Goal: Task Accomplishment & Management: Manage account settings

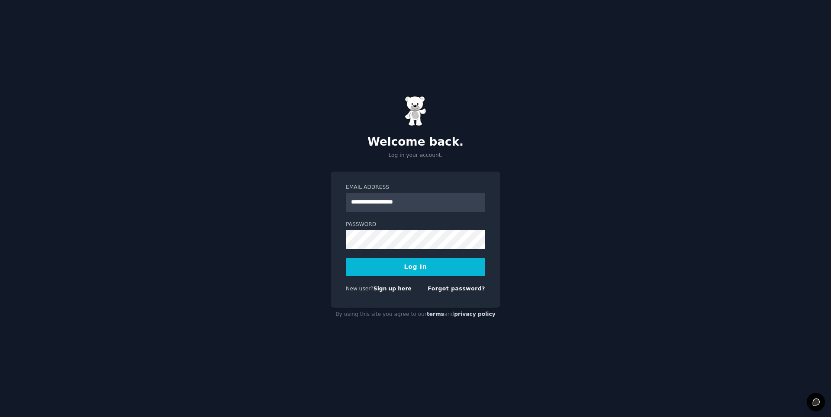
click at [407, 266] on button "Log In" at bounding box center [415, 267] width 139 height 18
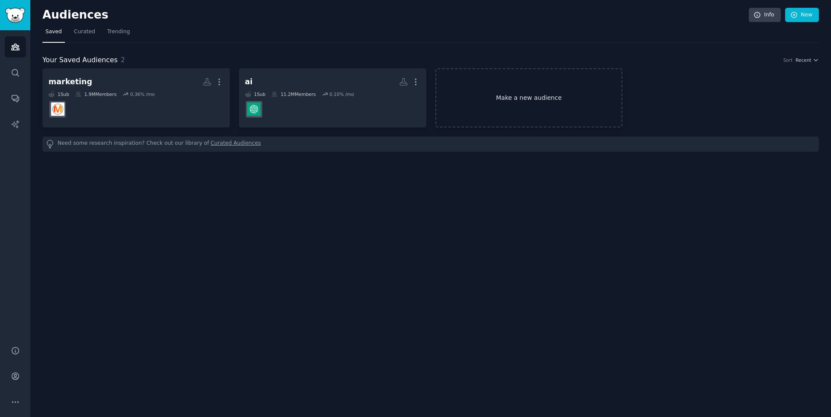
click at [497, 102] on link "Make a new audience" at bounding box center [528, 97] width 187 height 59
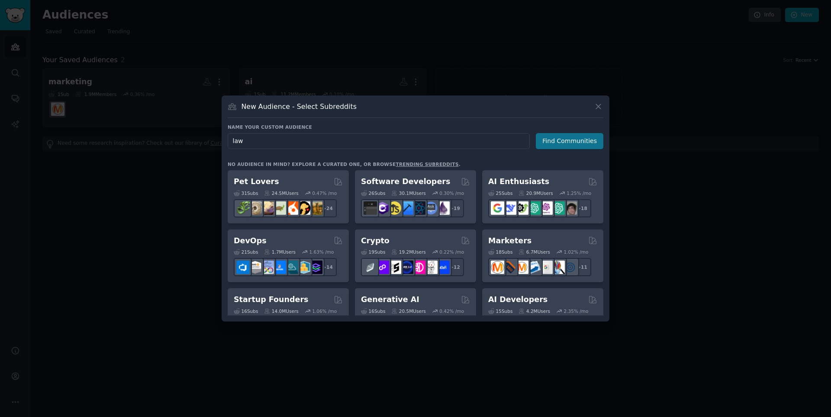
type input "law"
click at [573, 142] on button "Find Communities" at bounding box center [569, 141] width 67 height 16
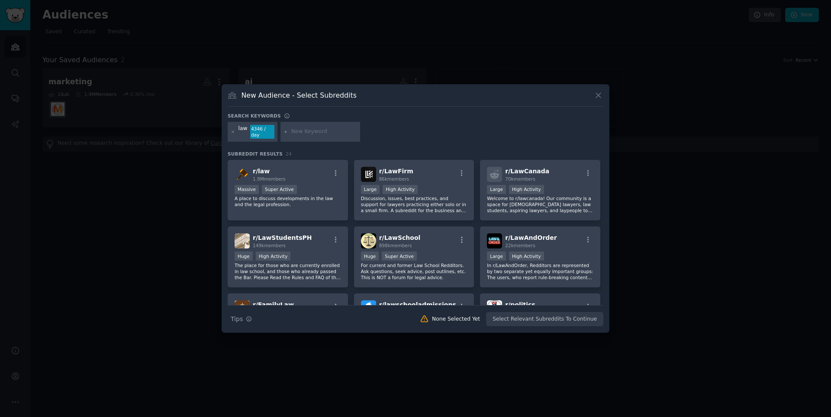
click at [270, 135] on div "4346 / day" at bounding box center [262, 132] width 24 height 14
click at [232, 132] on icon at bounding box center [233, 132] width 2 height 2
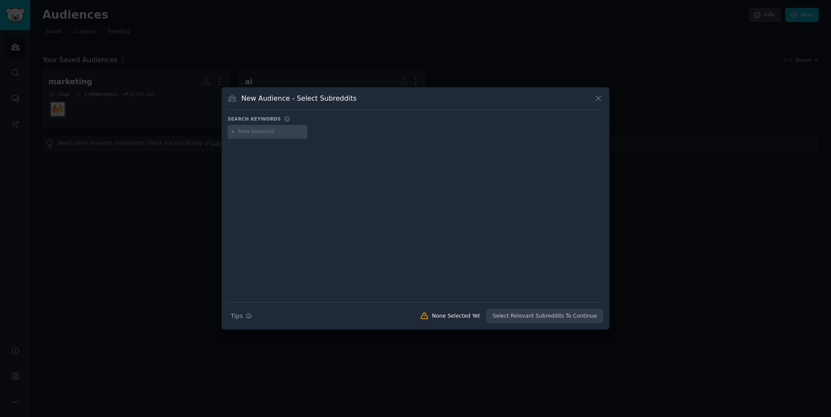
click at [250, 133] on input "text" at bounding box center [271, 132] width 66 height 8
type input "pravo"
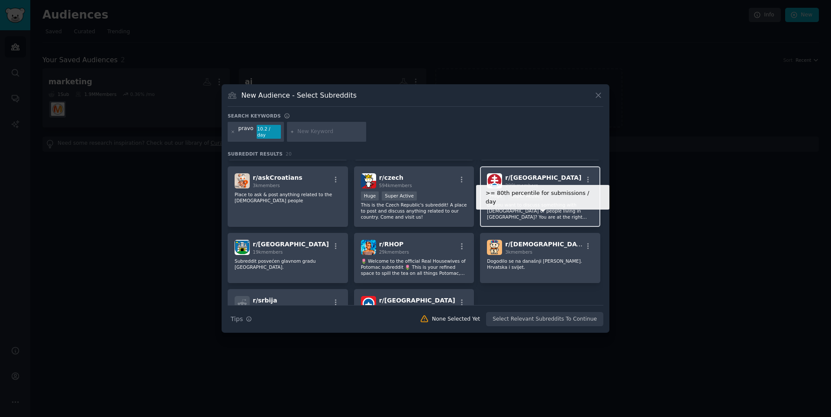
scroll to position [260, 0]
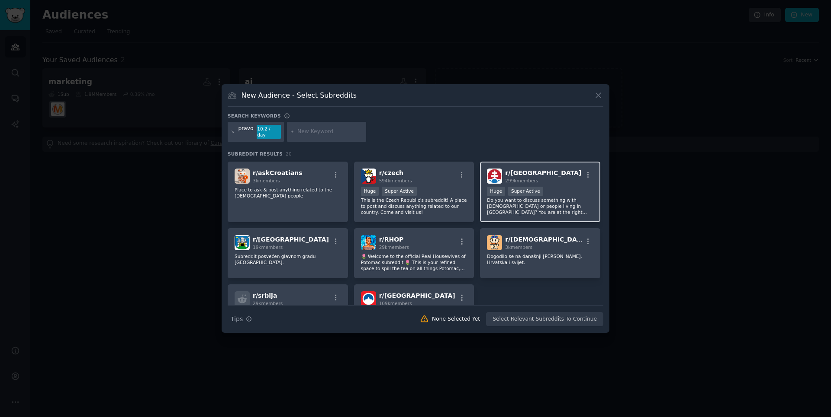
click at [535, 198] on p "Do you want to discuss something with [DEMOGRAPHIC_DATA] or people living in [G…" at bounding box center [540, 206] width 106 height 18
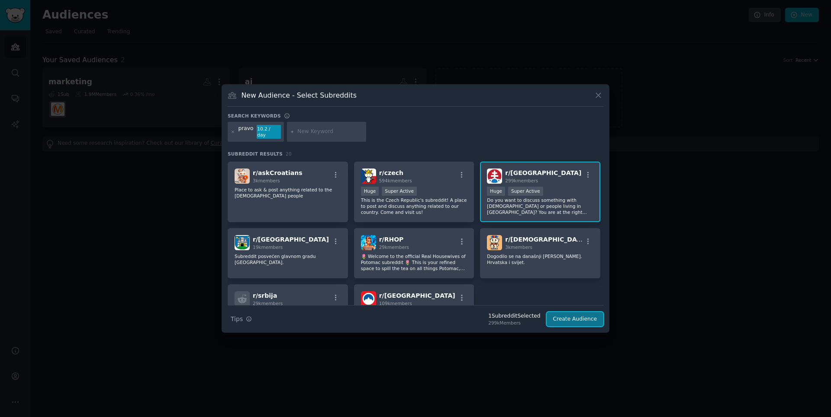
click at [568, 315] on button "Create Audience" at bounding box center [574, 319] width 57 height 15
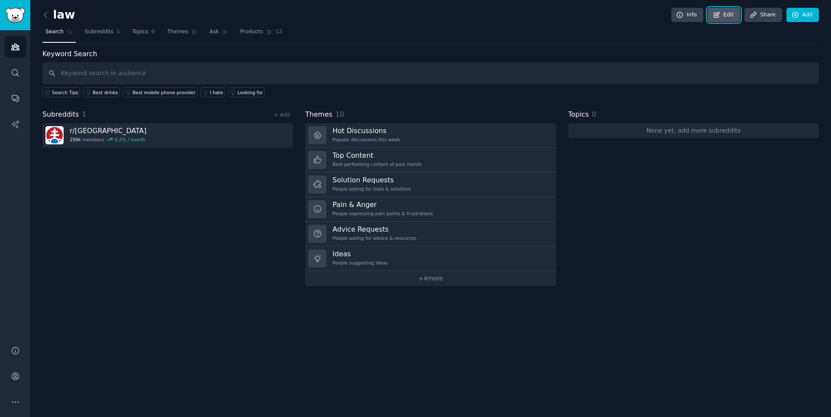
click at [720, 14] on icon at bounding box center [717, 15] width 8 height 8
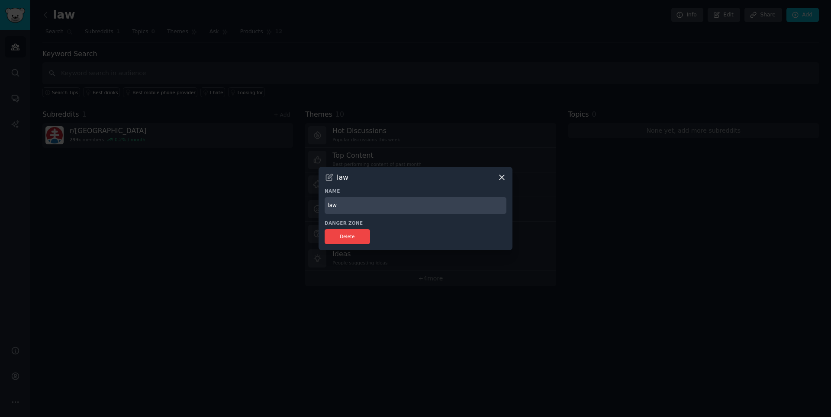
click at [503, 177] on icon at bounding box center [501, 177] width 9 height 9
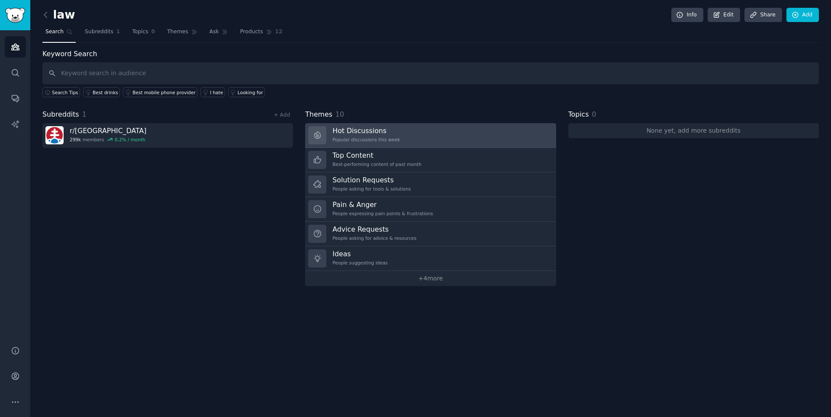
click at [365, 140] on div "Popular discussions this week" at bounding box center [365, 140] width 67 height 6
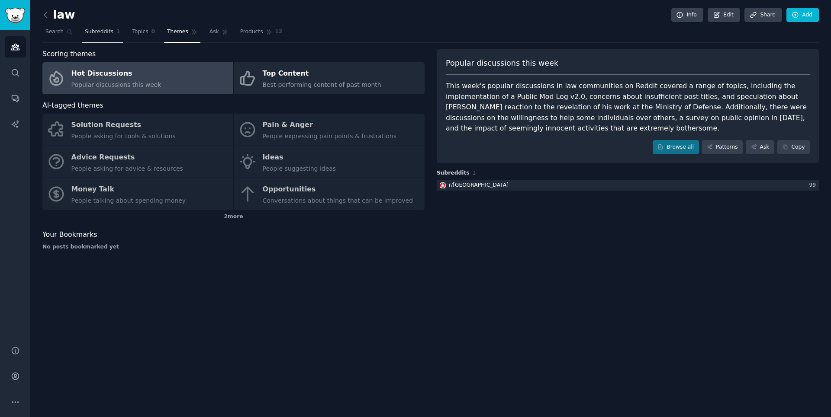
click at [90, 33] on span "Subreddits" at bounding box center [99, 32] width 29 height 8
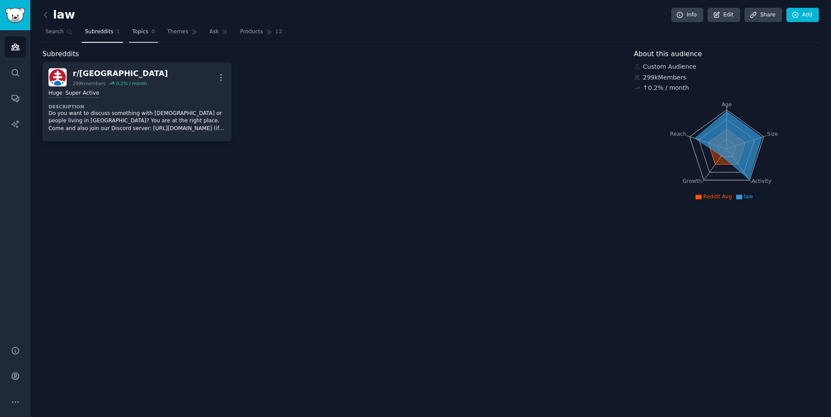
click at [129, 37] on link "Topics 0" at bounding box center [143, 34] width 29 height 18
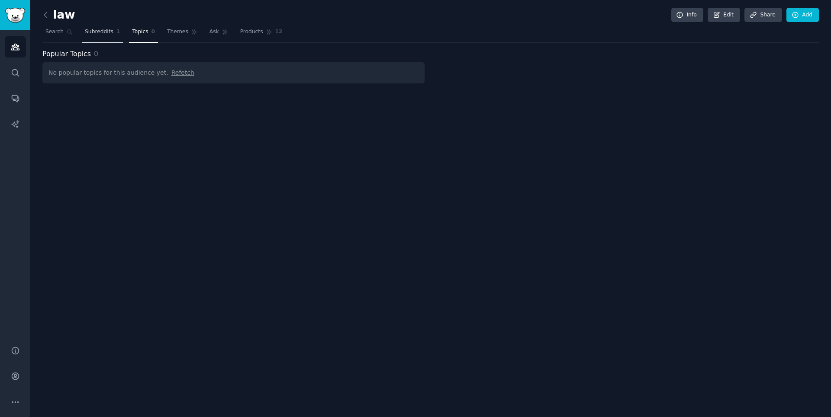
click at [102, 41] on link "Subreddits 1" at bounding box center [102, 34] width 41 height 18
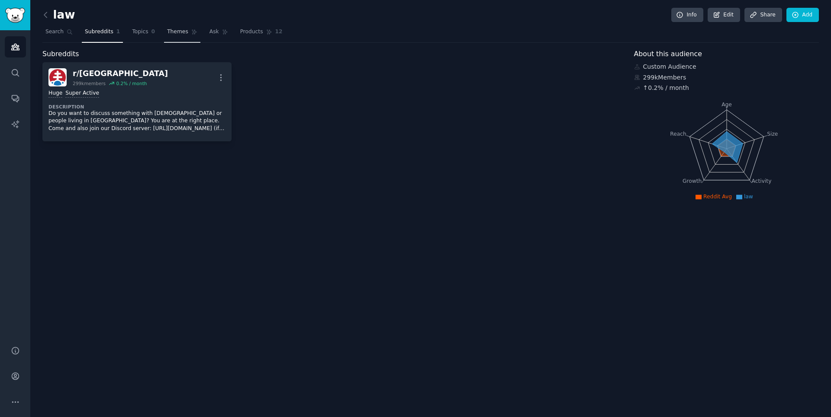
click at [164, 39] on link "Themes" at bounding box center [182, 34] width 36 height 18
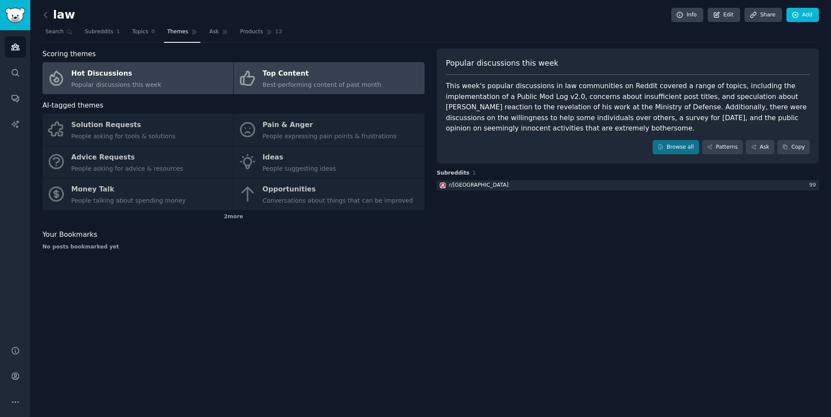
click at [286, 76] on div "Top Content" at bounding box center [322, 74] width 119 height 14
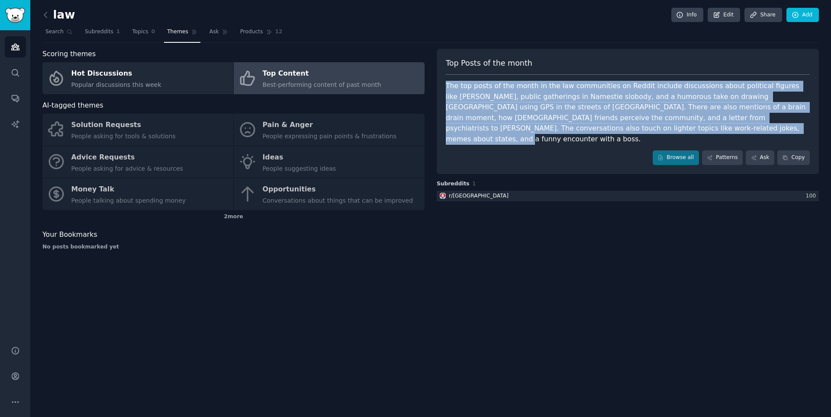
drag, startPoint x: 557, startPoint y: 130, endPoint x: 431, endPoint y: 80, distance: 135.0
click at [431, 80] on div "Scoring themes Hot Discussions Popular discussions this week Top Content Best-p…" at bounding box center [430, 153] width 776 height 209
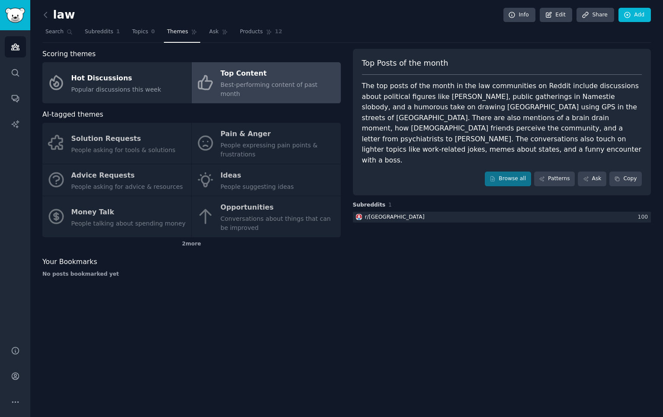
drag, startPoint x: 385, startPoint y: 265, endPoint x: 356, endPoint y: 242, distance: 37.4
click at [386, 266] on div "Top Posts of the month The top posts of the month in the law communities on Red…" at bounding box center [502, 167] width 299 height 236
click at [232, 134] on div "Solution Requests People asking for tools & solutions Pain & Anger People expre…" at bounding box center [191, 180] width 299 height 115
click at [136, 198] on div "Solution Requests People asking for tools & solutions Pain & Anger People expre…" at bounding box center [191, 180] width 299 height 115
click at [88, 148] on div "Solution Requests People asking for tools & solutions Pain & Anger People expre…" at bounding box center [191, 180] width 299 height 115
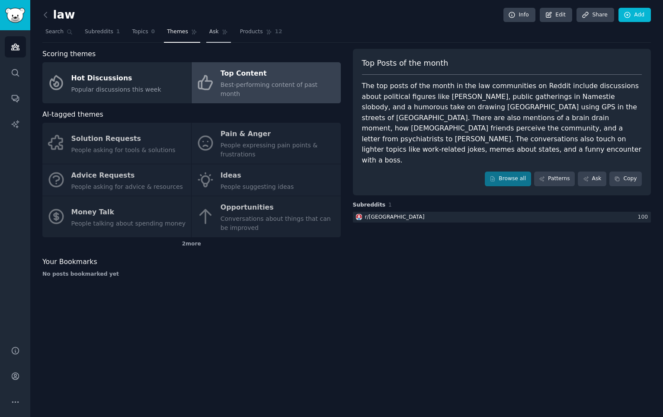
click at [222, 31] on icon at bounding box center [225, 32] width 6 height 6
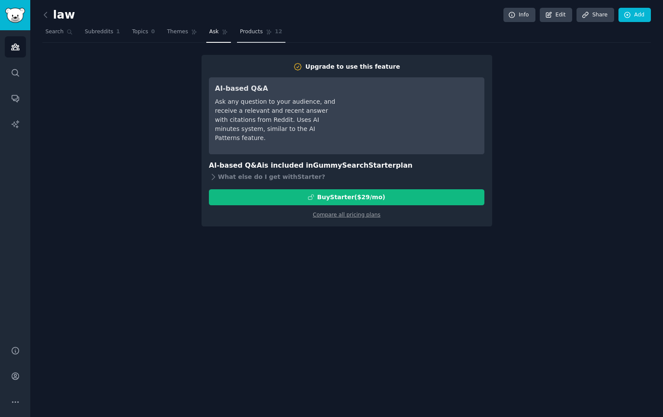
click at [242, 41] on link "Products 12" at bounding box center [261, 34] width 48 height 18
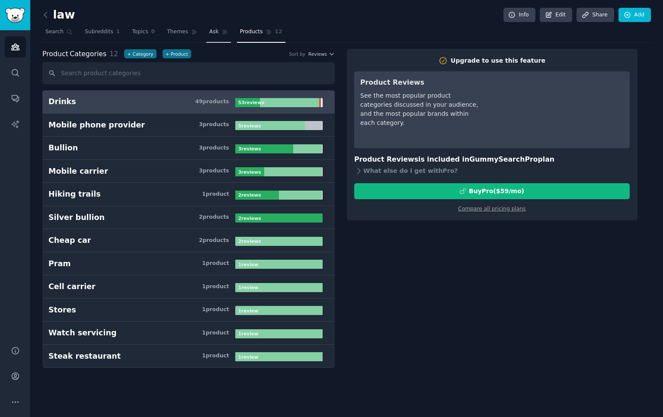
click at [206, 27] on link "Ask" at bounding box center [218, 34] width 25 height 18
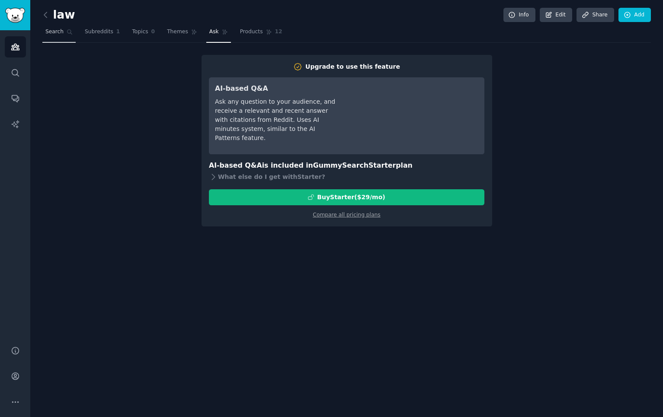
click at [60, 31] on span "Search" at bounding box center [54, 32] width 18 height 8
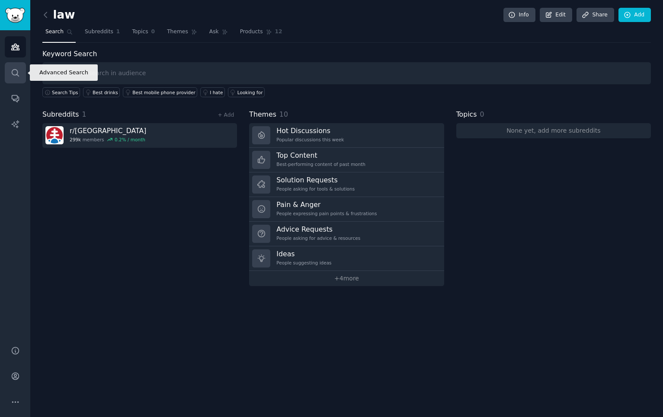
click at [20, 73] on link "Search" at bounding box center [15, 72] width 21 height 21
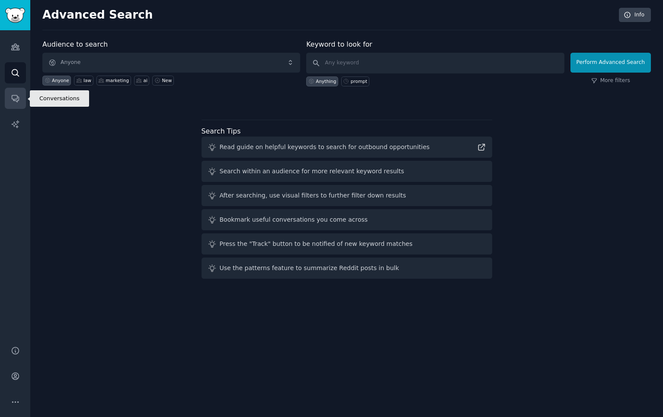
click at [17, 91] on link "Conversations" at bounding box center [15, 98] width 21 height 21
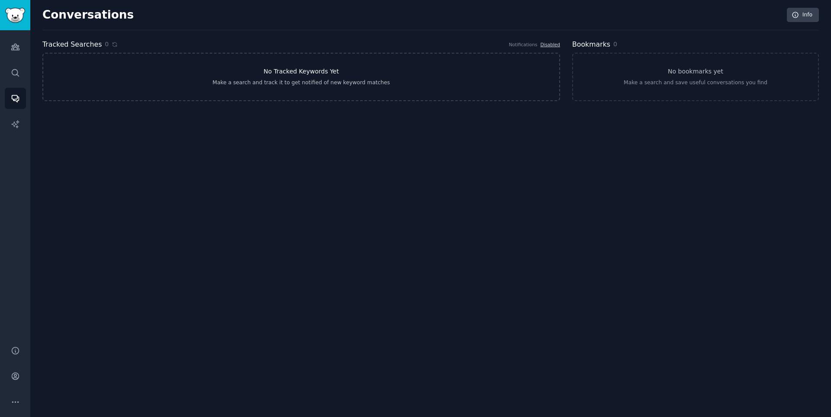
click at [332, 68] on h3 "No Tracked Keywords Yet" at bounding box center [300, 71] width 75 height 9
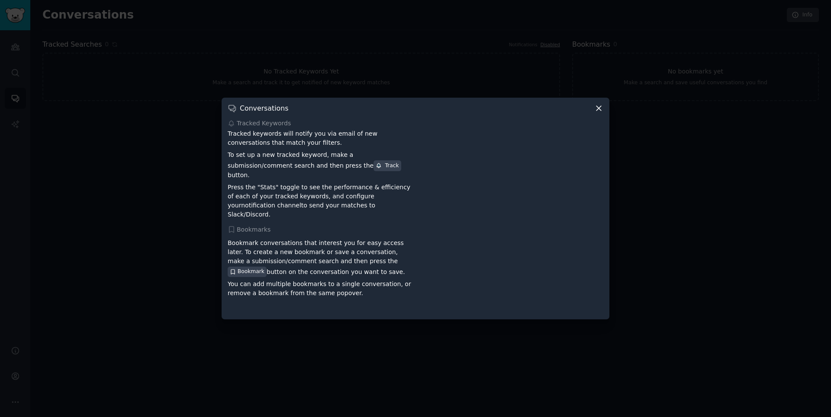
click at [597, 113] on icon at bounding box center [598, 108] width 9 height 9
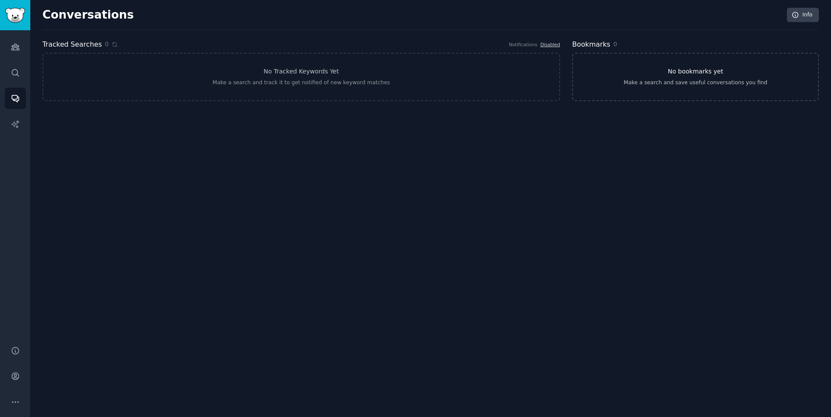
click at [695, 72] on h3 "No bookmarks yet" at bounding box center [695, 71] width 55 height 9
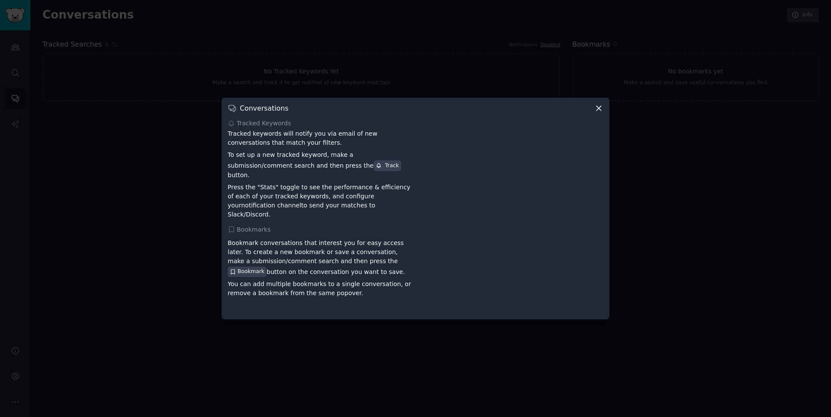
click at [599, 113] on icon at bounding box center [598, 108] width 9 height 9
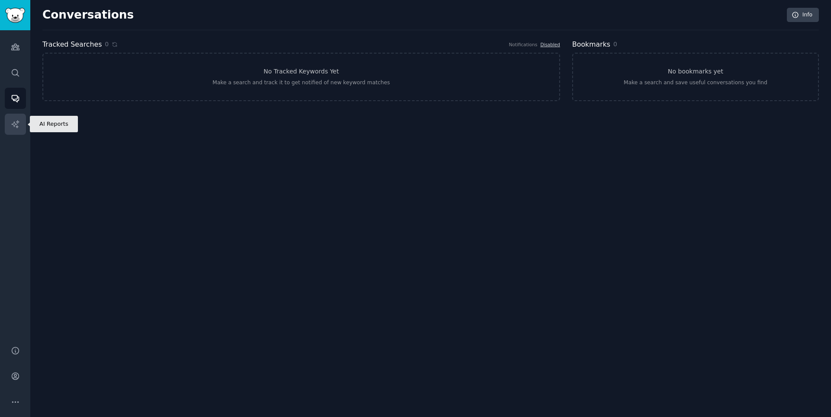
click at [11, 122] on icon "Sidebar" at bounding box center [15, 124] width 9 height 9
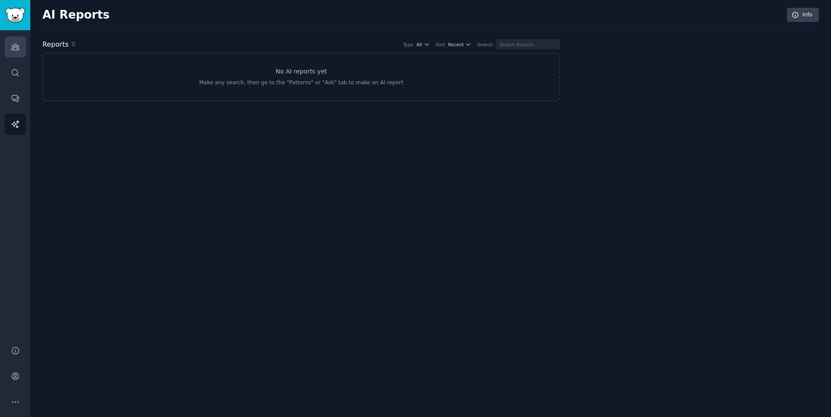
click at [10, 56] on link "Audiences" at bounding box center [15, 46] width 21 height 21
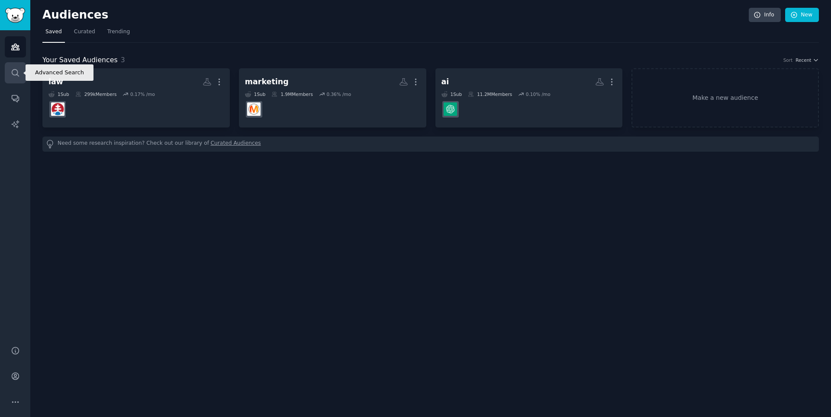
click at [17, 70] on icon "Sidebar" at bounding box center [15, 72] width 9 height 9
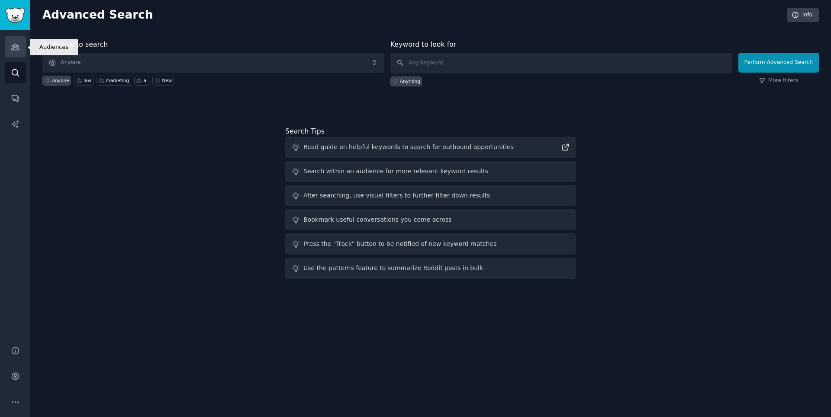
click at [17, 39] on link "Audiences" at bounding box center [15, 46] width 21 height 21
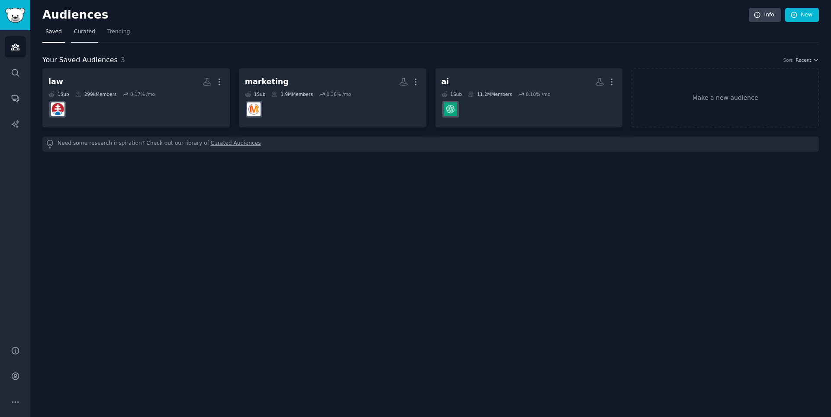
click at [86, 32] on span "Curated" at bounding box center [84, 32] width 21 height 8
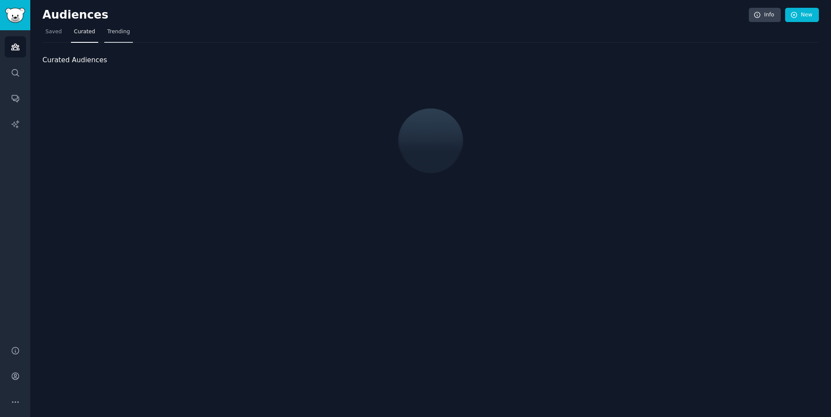
click at [119, 33] on span "Trending" at bounding box center [118, 32] width 22 height 8
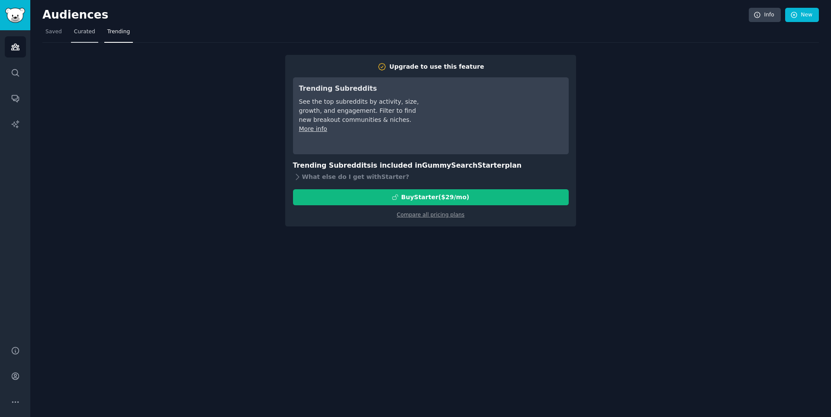
click at [86, 36] on link "Curated" at bounding box center [84, 34] width 27 height 18
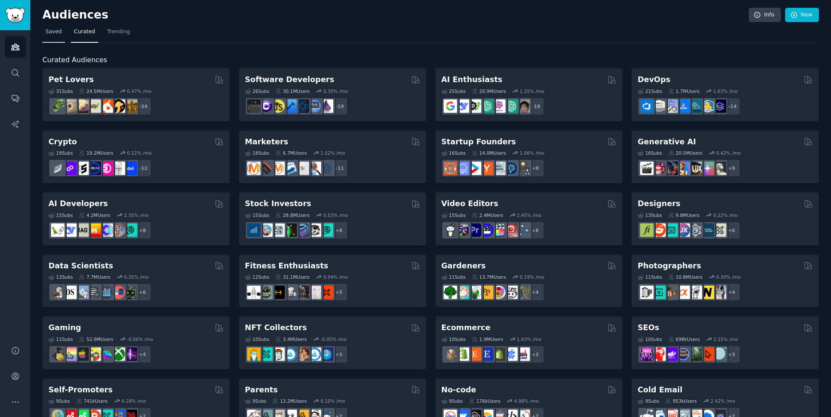
click at [48, 32] on span "Saved" at bounding box center [53, 32] width 16 height 8
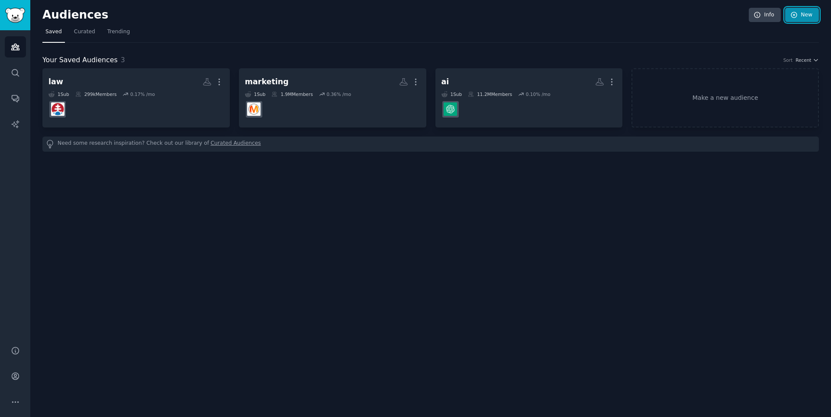
click at [798, 17] on link "New" at bounding box center [802, 15] width 34 height 15
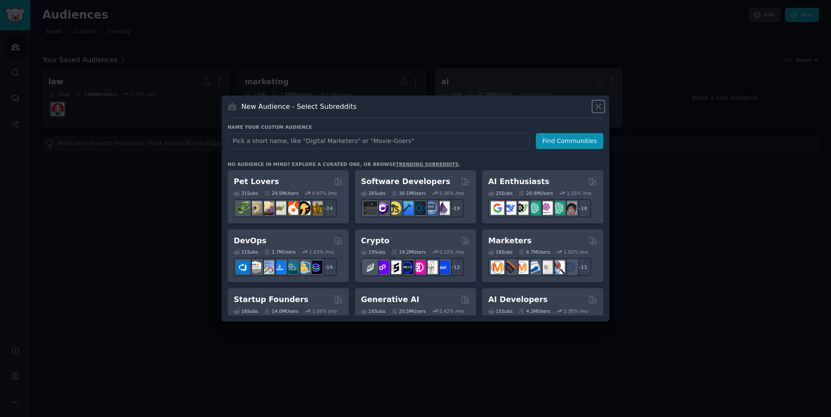
click at [595, 107] on icon at bounding box center [598, 106] width 9 height 9
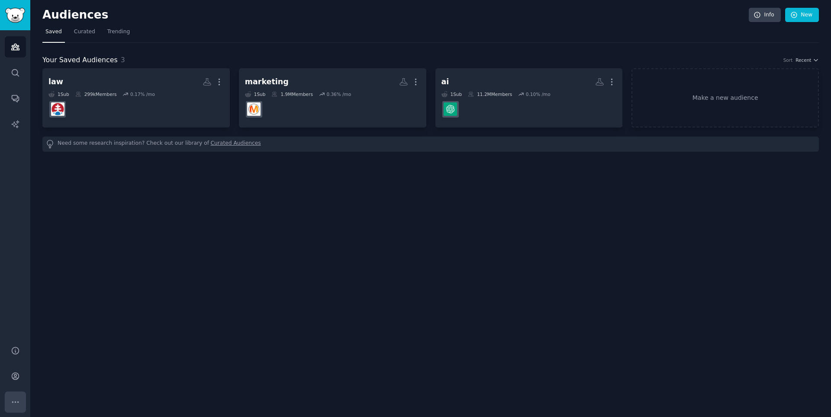
click at [15, 403] on icon "Sidebar" at bounding box center [15, 402] width 9 height 9
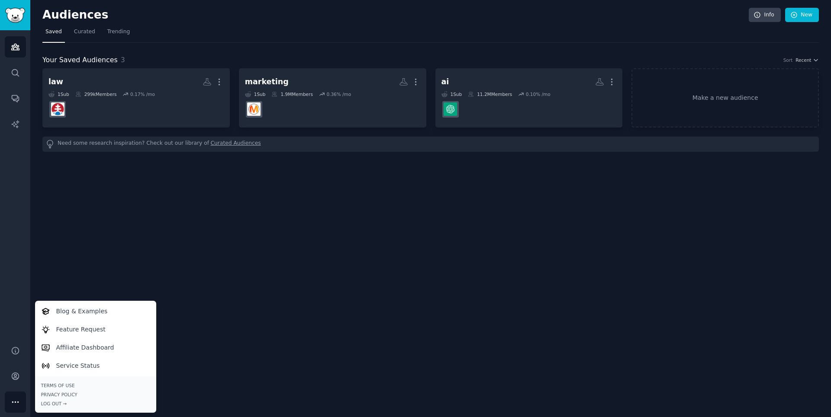
click at [113, 224] on div "Audiences Info New Saved Curated Trending Your Saved Audiences 3 Sort Recent la…" at bounding box center [430, 208] width 800 height 417
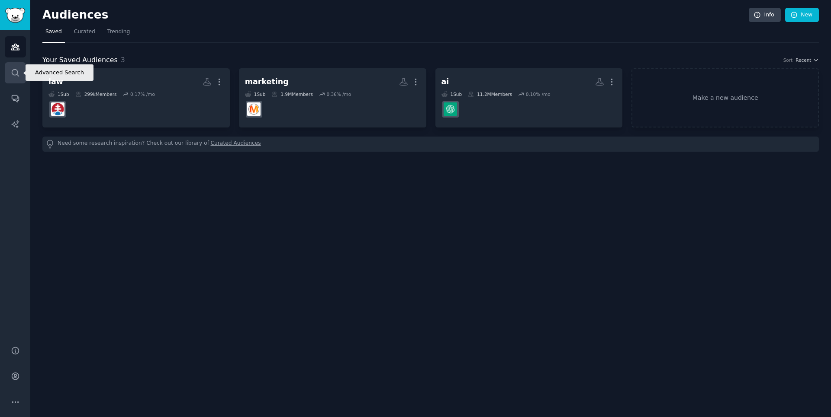
click at [16, 76] on icon "Sidebar" at bounding box center [15, 72] width 9 height 9
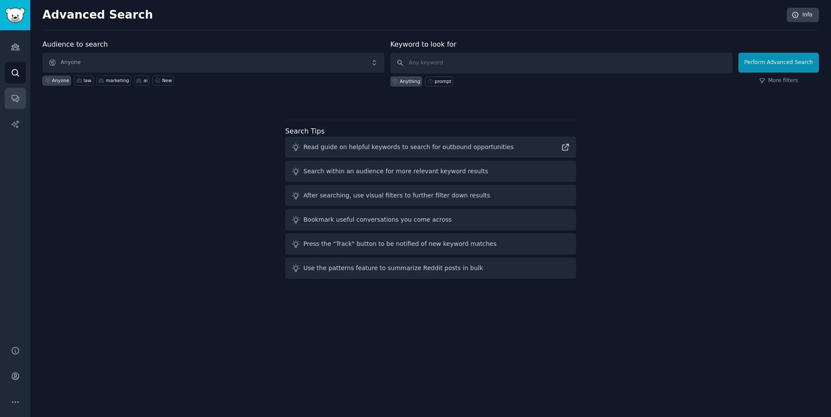
click at [17, 101] on icon "Sidebar" at bounding box center [15, 99] width 7 height 7
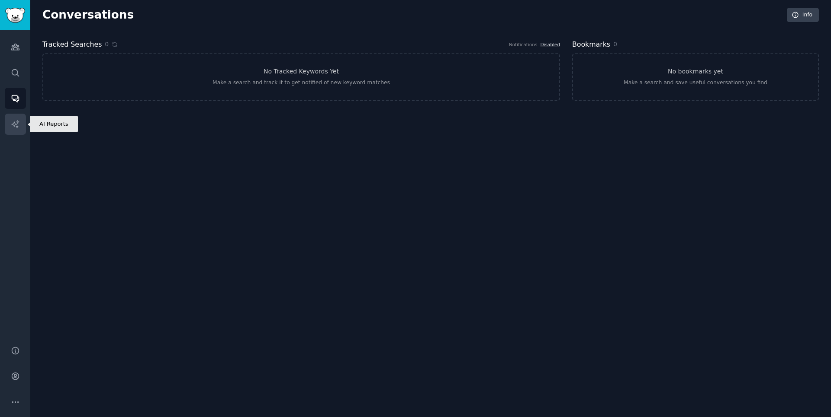
click at [11, 124] on icon "Sidebar" at bounding box center [15, 124] width 9 height 9
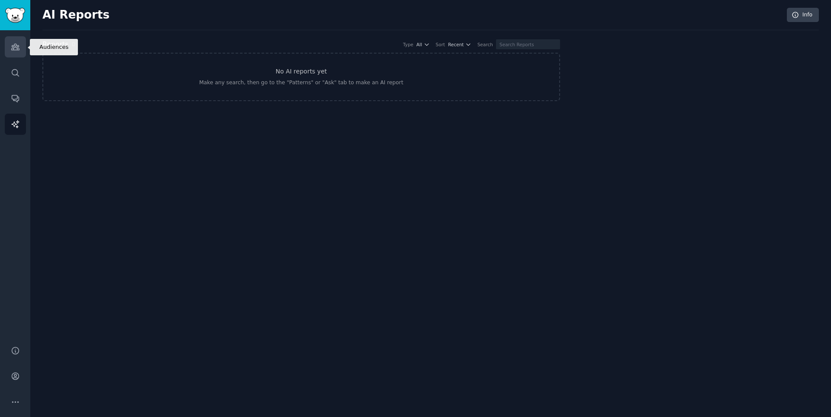
click at [11, 46] on icon "Sidebar" at bounding box center [15, 46] width 9 height 9
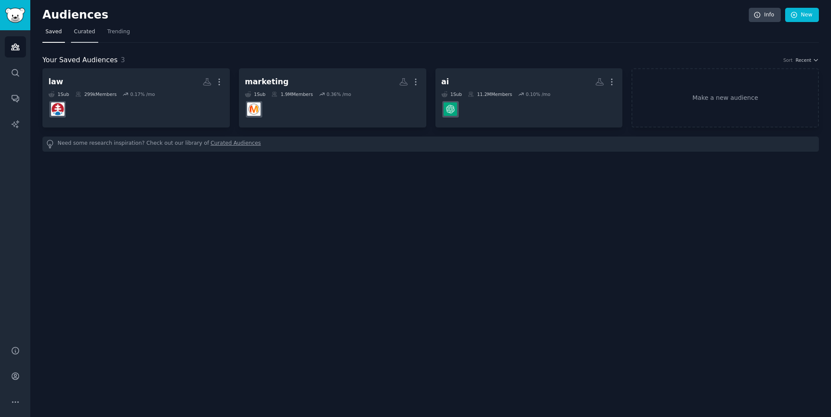
click at [90, 30] on span "Curated" at bounding box center [84, 32] width 21 height 8
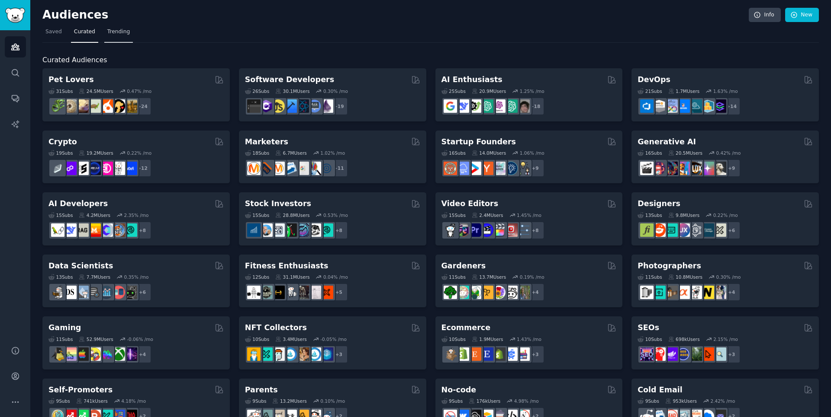
click at [112, 35] on span "Trending" at bounding box center [118, 32] width 22 height 8
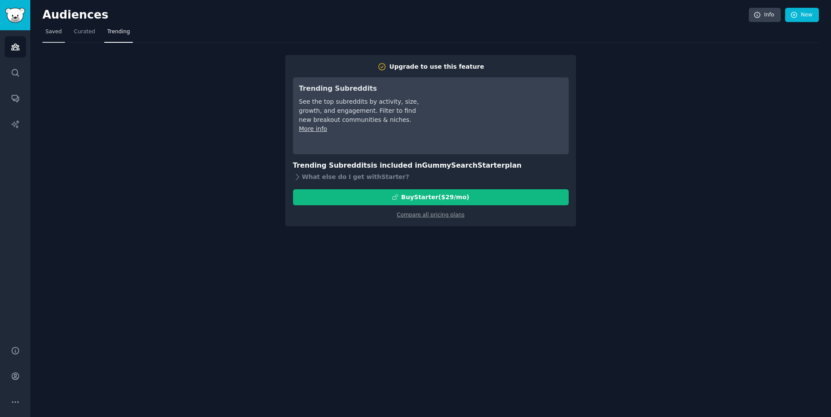
click at [48, 30] on span "Saved" at bounding box center [53, 32] width 16 height 8
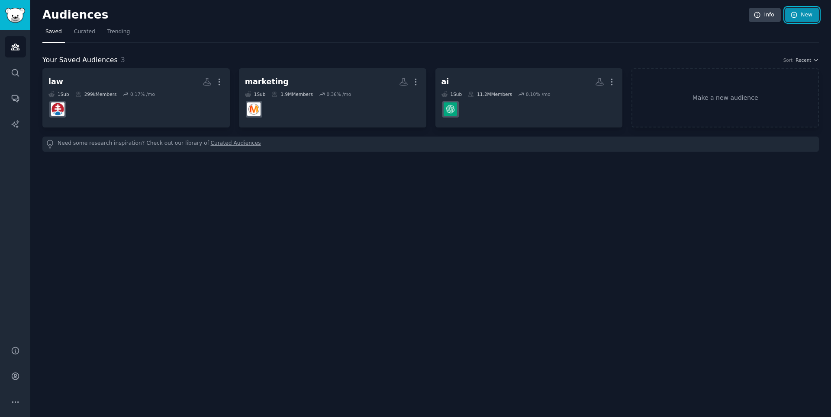
click at [792, 19] on link "New" at bounding box center [802, 15] width 34 height 15
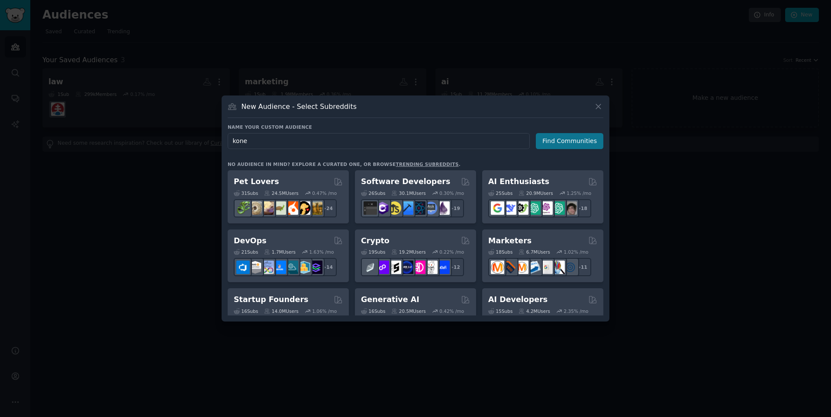
type input "kone"
click at [550, 144] on button "Find Communities" at bounding box center [569, 141] width 67 height 16
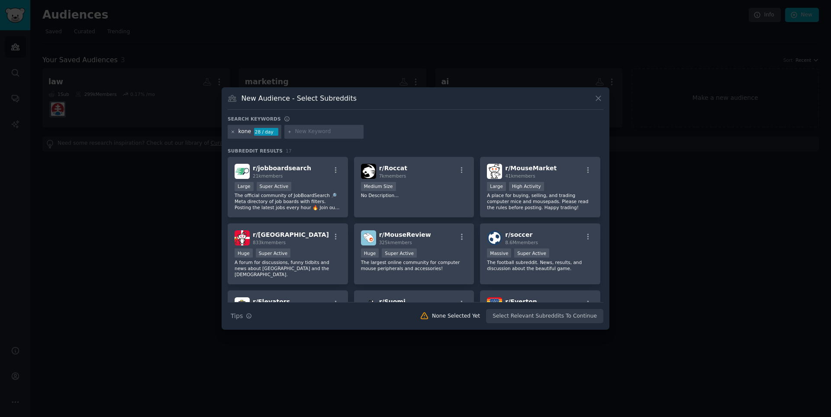
click at [234, 134] on icon at bounding box center [233, 132] width 5 height 5
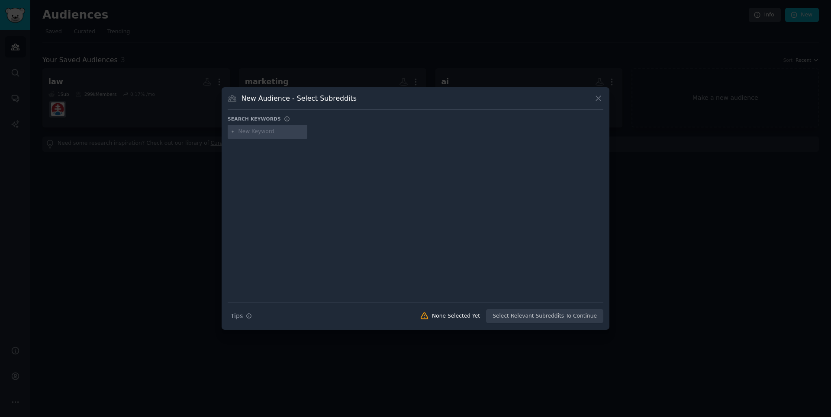
click at [263, 134] on input "text" at bounding box center [271, 132] width 66 height 8
type input "k"
type input "jazda na koni"
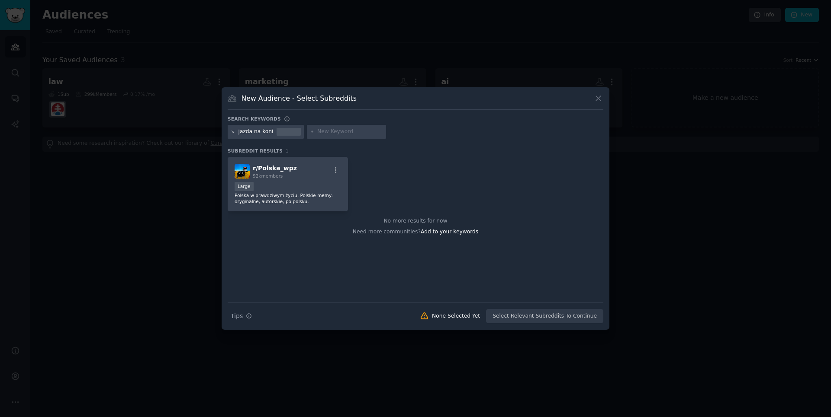
click at [232, 133] on icon at bounding box center [233, 132] width 5 height 5
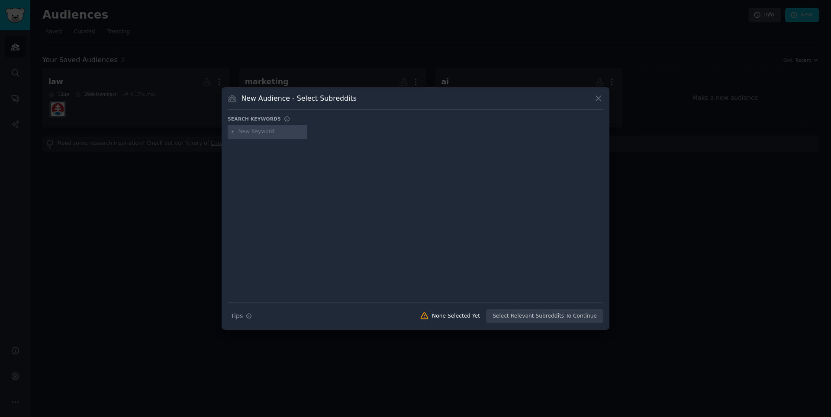
click at [258, 135] on input "text" at bounding box center [271, 132] width 66 height 8
type input "kone"
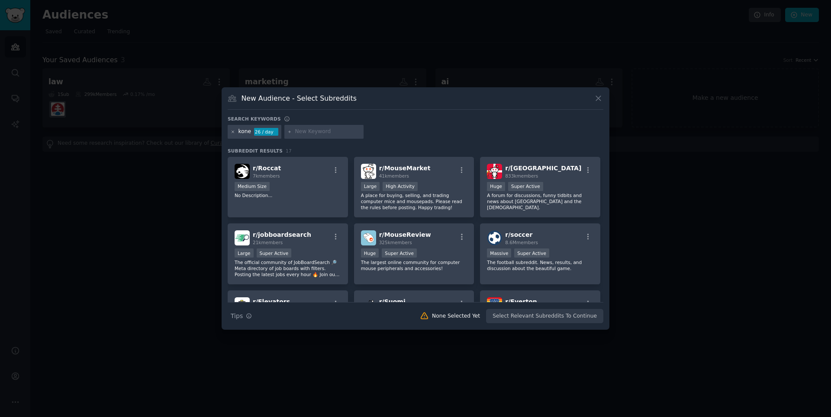
click at [231, 133] on icon at bounding box center [233, 132] width 5 height 5
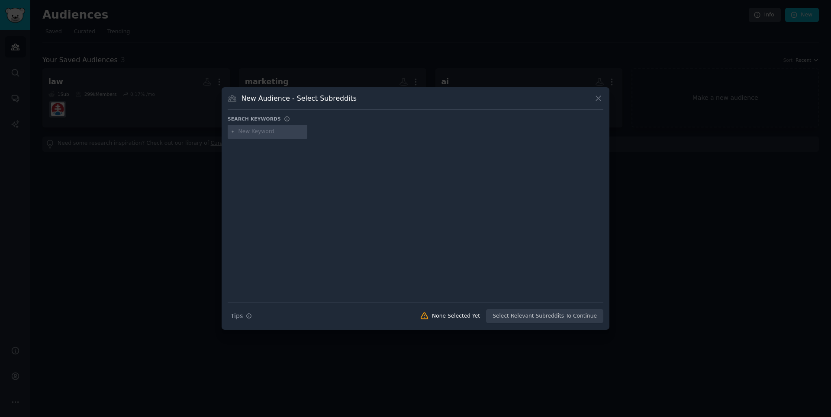
click at [245, 135] on input "text" at bounding box center [271, 132] width 66 height 8
type input "horses"
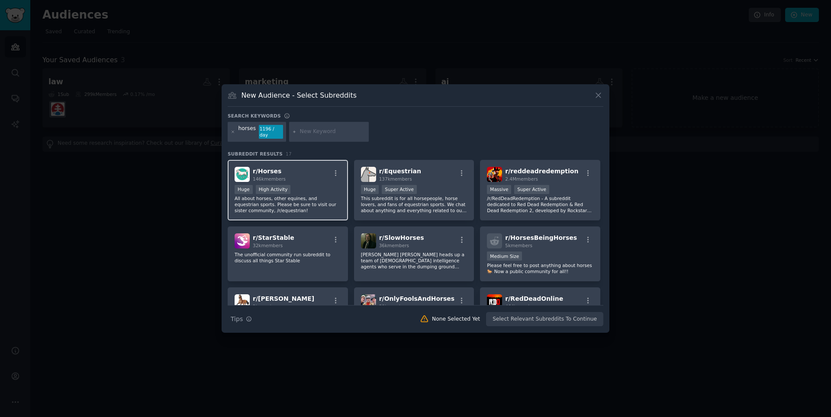
drag, startPoint x: 324, startPoint y: 202, endPoint x: 334, endPoint y: 199, distance: 10.5
click at [326, 202] on p "All about horses, other equines, and equestrian sports. Please be sure to visit…" at bounding box center [287, 205] width 106 height 18
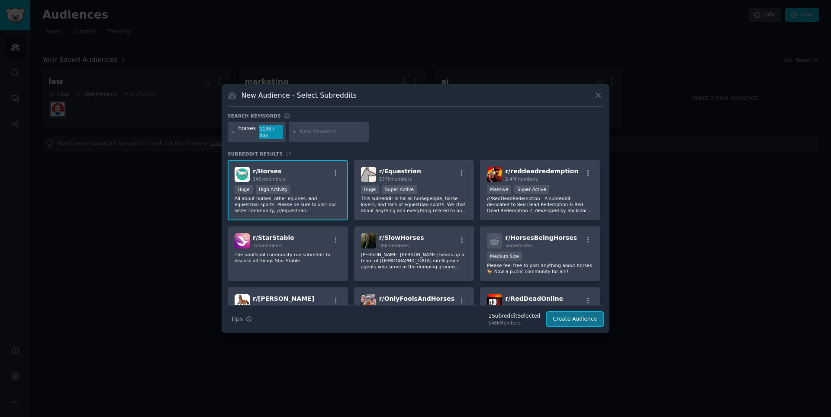
click at [563, 318] on button "Create Audience" at bounding box center [574, 319] width 57 height 15
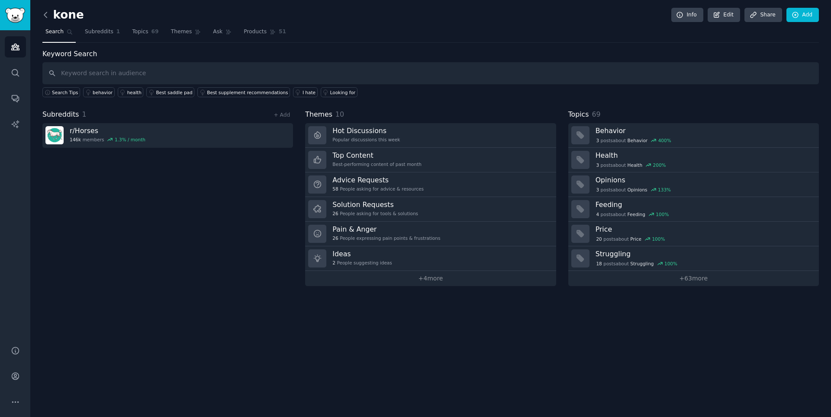
click at [46, 16] on icon at bounding box center [45, 14] width 9 height 9
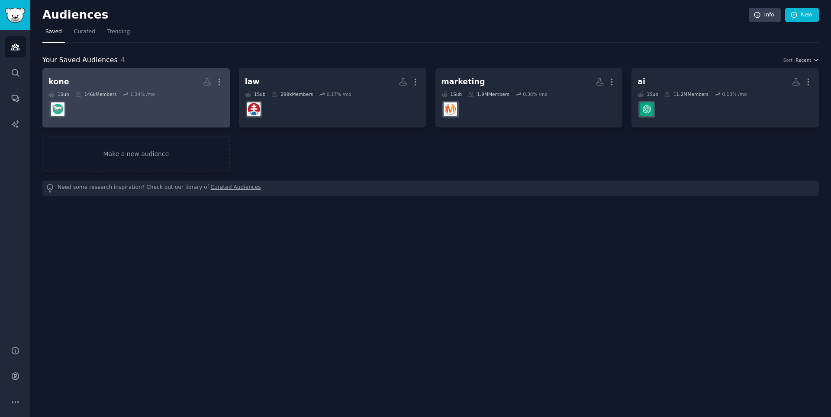
click at [163, 114] on dd at bounding box center [135, 109] width 175 height 24
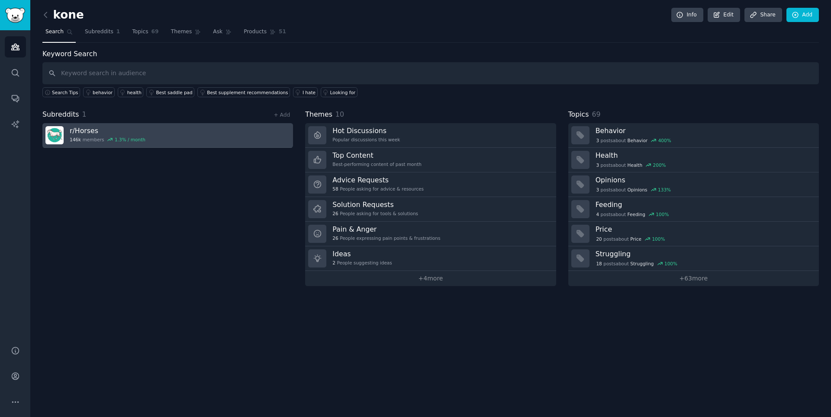
click at [90, 136] on div "r/ Horses 146k members 1.3 % / month" at bounding box center [108, 135] width 76 height 18
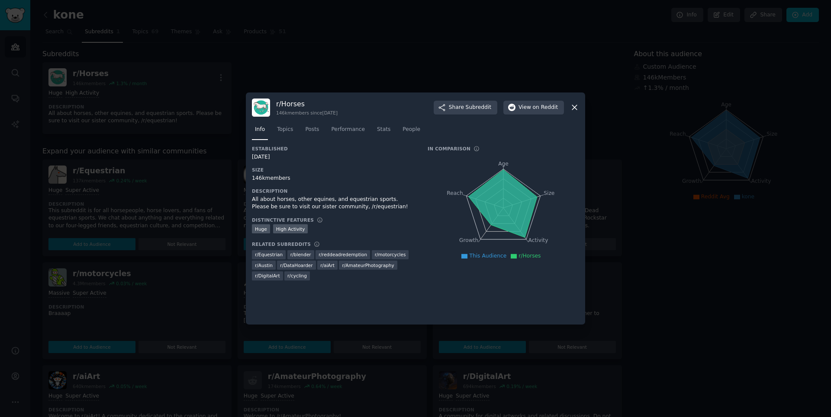
click at [573, 107] on icon at bounding box center [574, 108] width 5 height 5
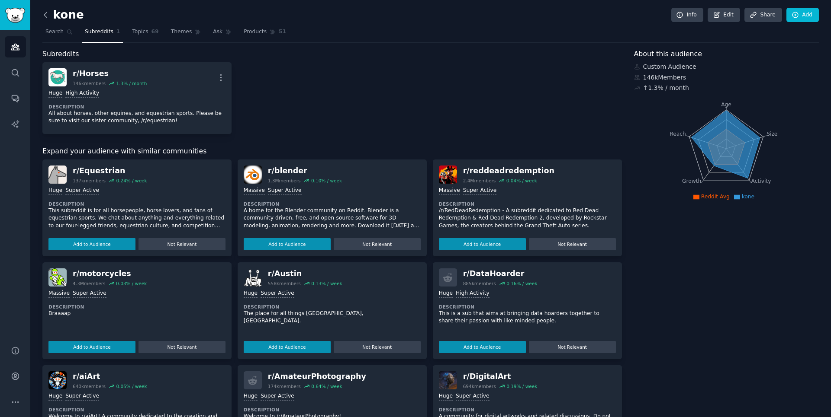
click at [45, 10] on icon at bounding box center [45, 14] width 9 height 9
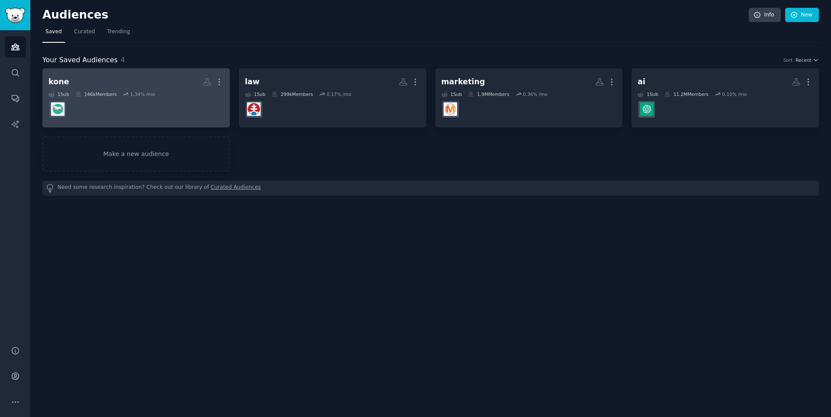
click at [147, 105] on dd at bounding box center [135, 109] width 175 height 24
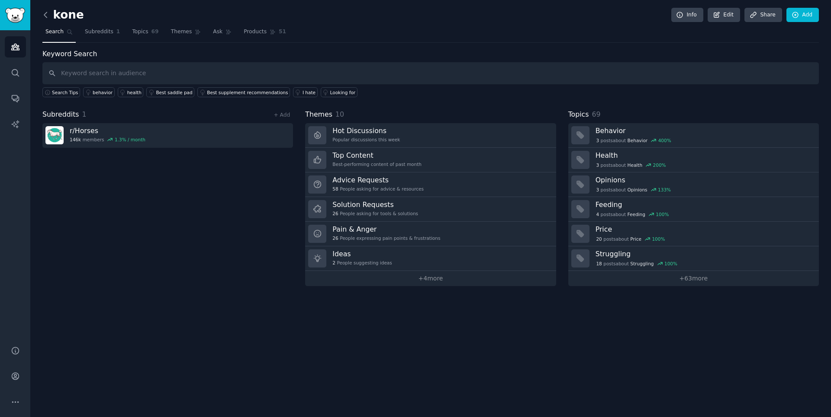
click at [48, 13] on icon at bounding box center [45, 14] width 9 height 9
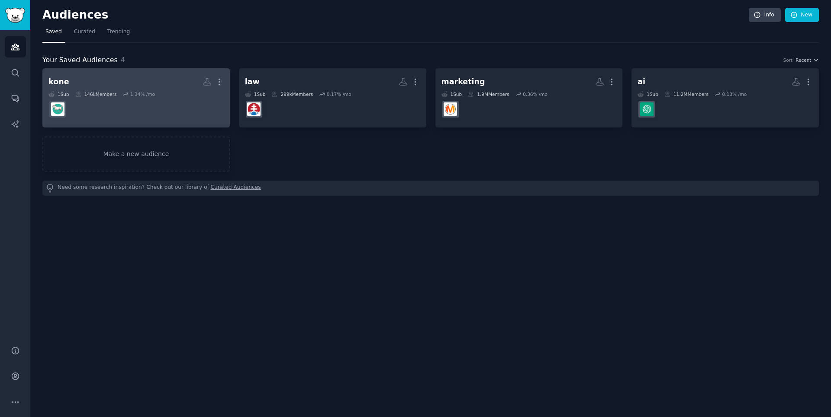
click at [115, 99] on dd at bounding box center [135, 109] width 175 height 24
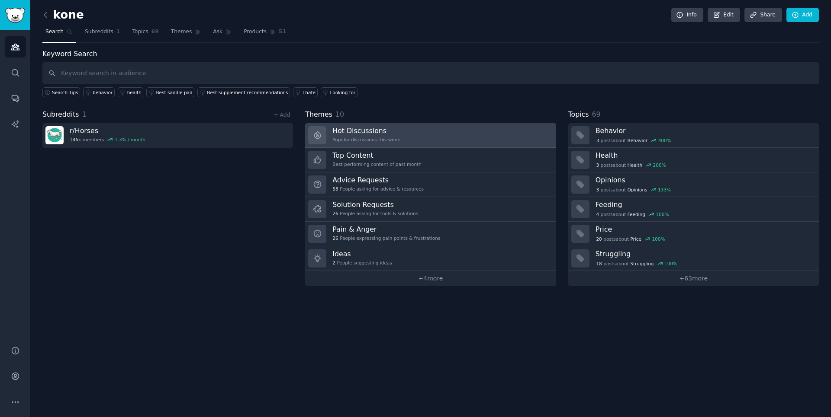
click at [465, 139] on link "Hot Discussions Popular discussions this week" at bounding box center [430, 135] width 250 height 25
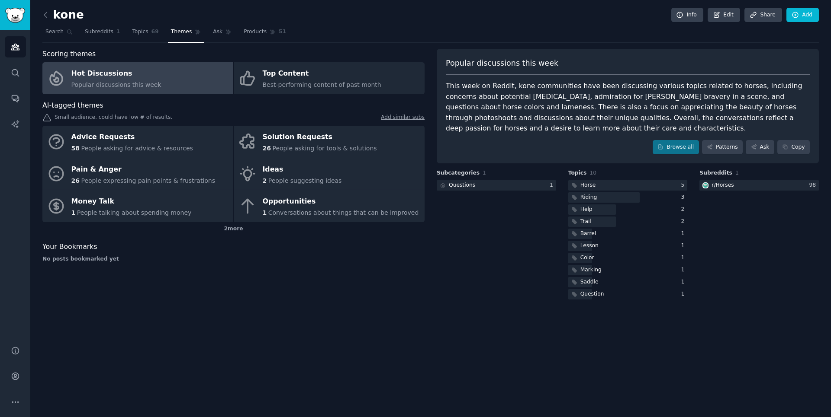
click at [42, 11] on div "kone Info Edit Share Add Search Subreddits 1 Topics 69 Themes Ask Products 51 S…" at bounding box center [430, 208] width 800 height 417
click at [42, 13] on icon at bounding box center [45, 14] width 9 height 9
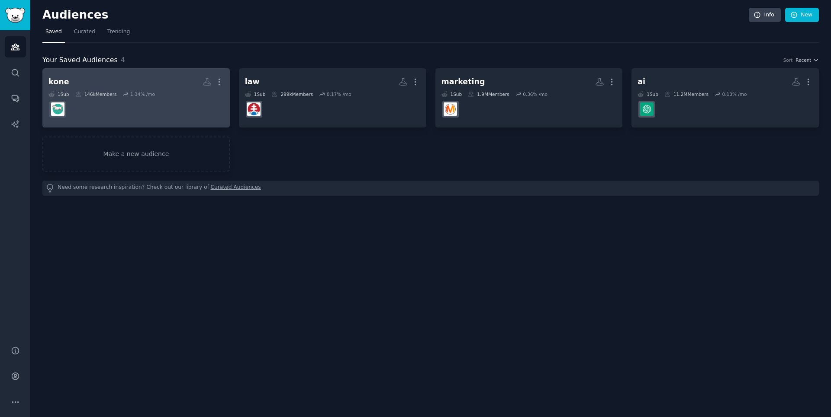
click at [158, 101] on dd at bounding box center [135, 109] width 175 height 24
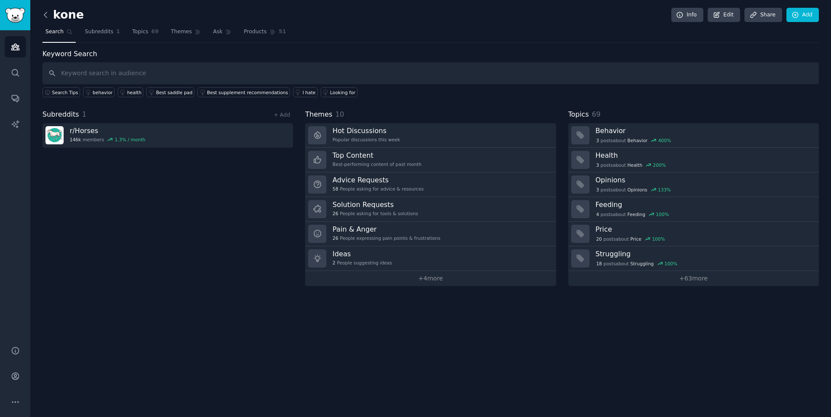
click at [46, 13] on icon at bounding box center [45, 14] width 9 height 9
